Goal: Task Accomplishment & Management: Manage account settings

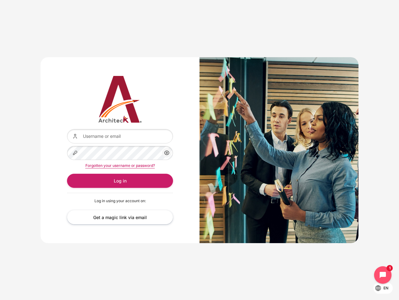
click at [200, 150] on div "Content" at bounding box center [279, 149] width 159 height 185
click at [167, 153] on icon "Content" at bounding box center [166, 152] width 7 height 7
click at [120, 180] on button "Log in" at bounding box center [120, 180] width 106 height 14
